Goal: Check status: Check status

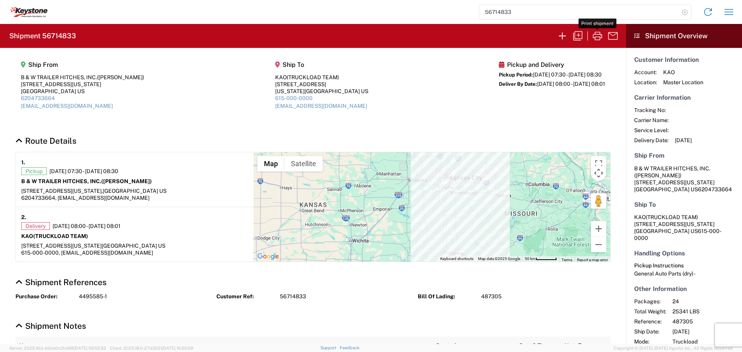
click at [686, 11] on icon at bounding box center [685, 12] width 11 height 11
click at [630, 14] on input "search" at bounding box center [579, 12] width 200 height 15
type input "56744944"
click at [686, 11] on icon at bounding box center [685, 12] width 11 height 11
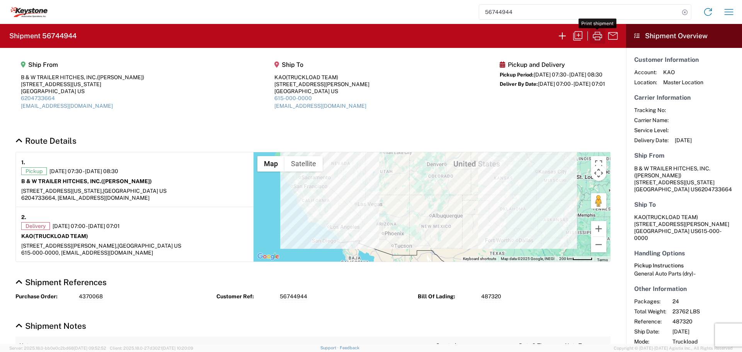
click at [596, 36] on icon "button" at bounding box center [598, 36] width 12 height 12
drag, startPoint x: 683, startPoint y: 13, endPoint x: 676, endPoint y: 15, distance: 7.2
click at [683, 12] on icon at bounding box center [685, 12] width 11 height 11
click at [617, 14] on input "search" at bounding box center [579, 12] width 200 height 15
type input "56745001"
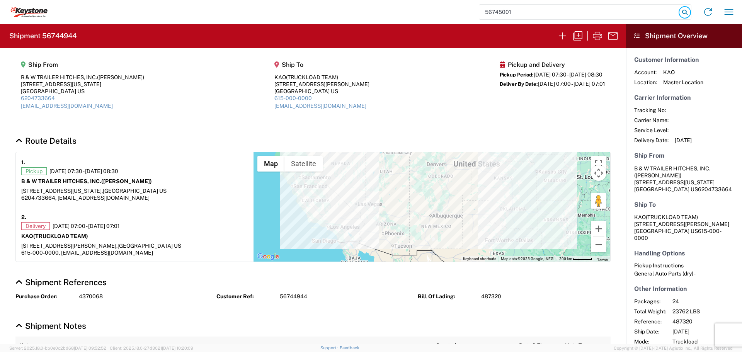
click at [684, 13] on icon at bounding box center [685, 12] width 11 height 11
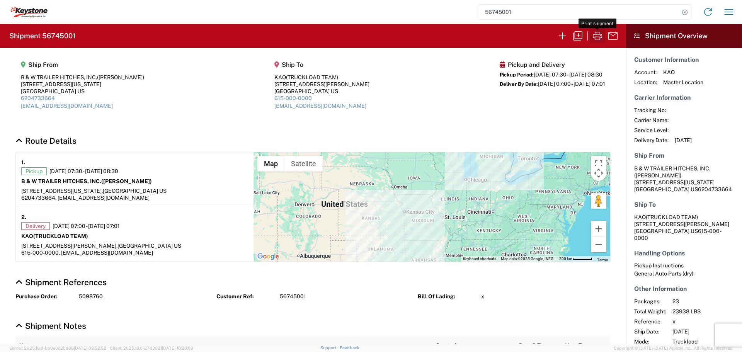
click at [597, 35] on icon "button" at bounding box center [598, 36] width 12 height 12
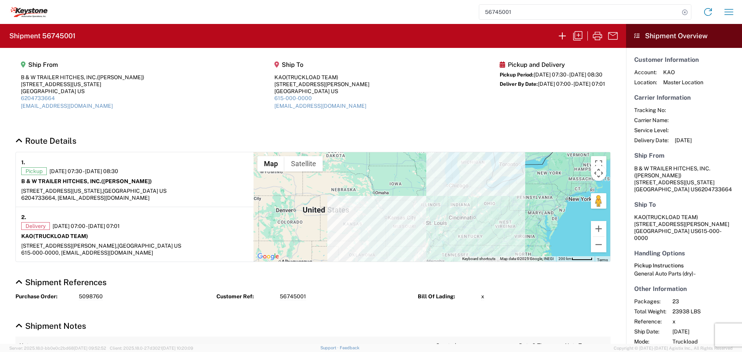
drag, startPoint x: 684, startPoint y: 13, endPoint x: 641, endPoint y: 14, distance: 42.5
click at [684, 13] on icon at bounding box center [685, 12] width 11 height 11
click at [594, 7] on input "search" at bounding box center [579, 12] width 200 height 15
type input "56745143"
click at [685, 9] on icon at bounding box center [685, 12] width 11 height 11
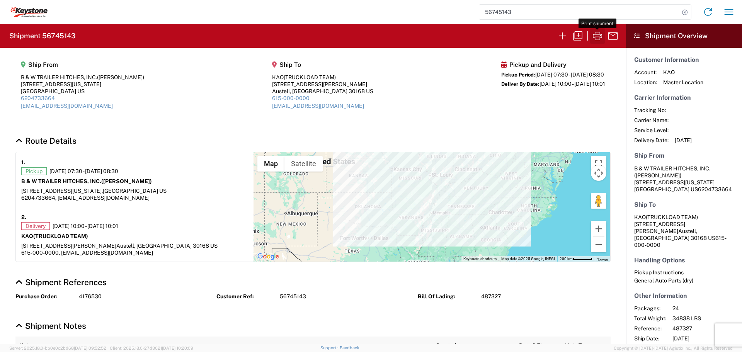
click at [598, 35] on icon "button" at bounding box center [598, 36] width 12 height 12
click at [684, 14] on icon at bounding box center [685, 12] width 11 height 11
click at [593, 12] on input "search" at bounding box center [579, 12] width 200 height 15
type input "56746303"
click at [683, 12] on icon at bounding box center [685, 12] width 11 height 11
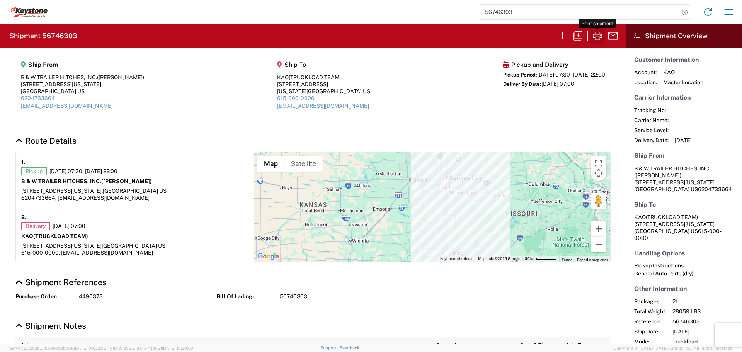
click at [597, 36] on icon "button" at bounding box center [598, 36] width 12 height 12
